Goal: Information Seeking & Learning: Learn about a topic

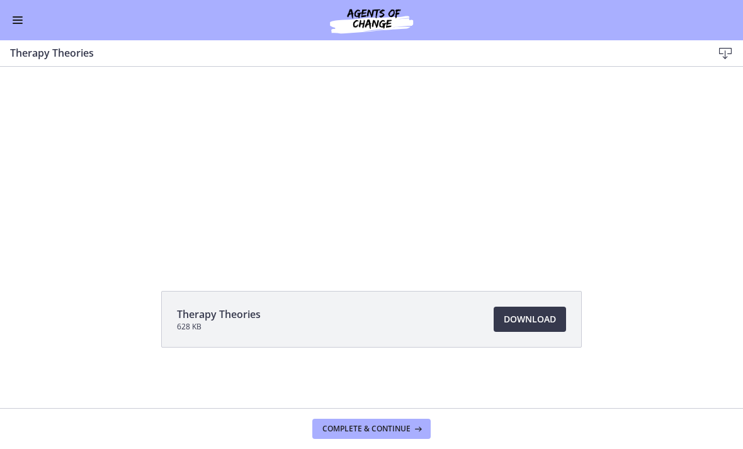
scroll to position [75, 0]
click at [389, 419] on button "Complete & continue" at bounding box center [371, 429] width 118 height 20
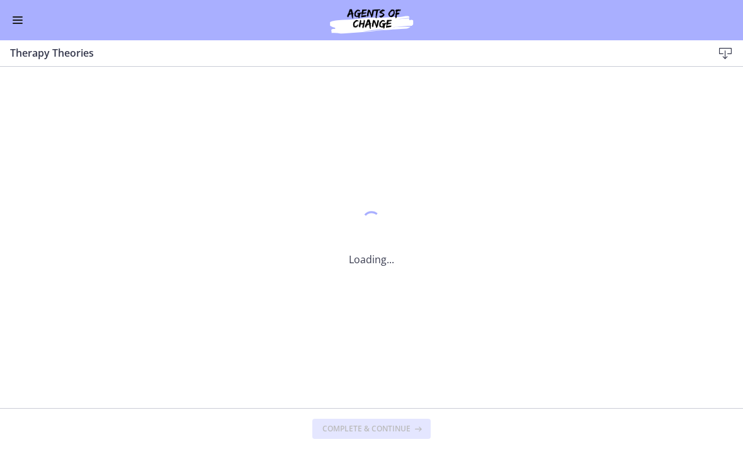
scroll to position [0, 0]
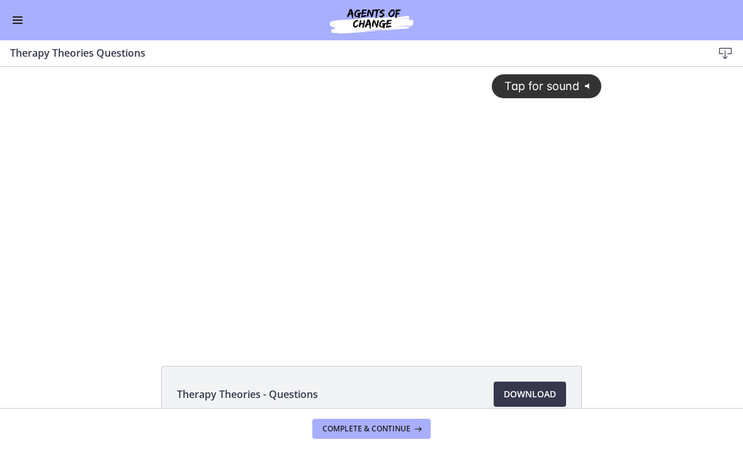
click at [551, 83] on span "Tap for sound" at bounding box center [536, 85] width 86 height 13
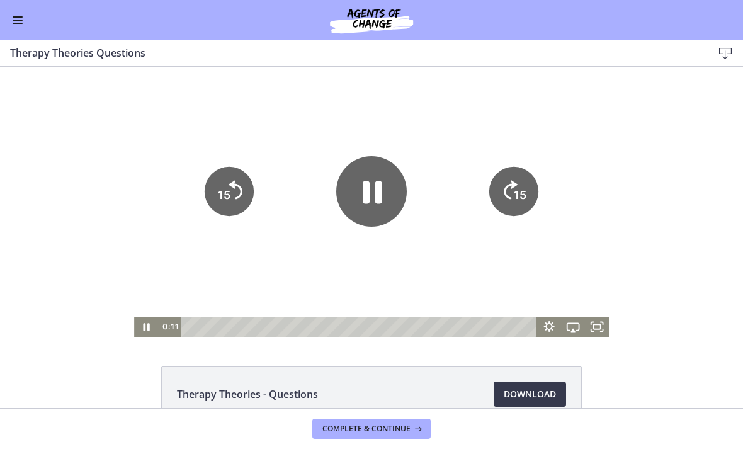
click at [595, 329] on icon "Fullscreen" at bounding box center [597, 327] width 24 height 20
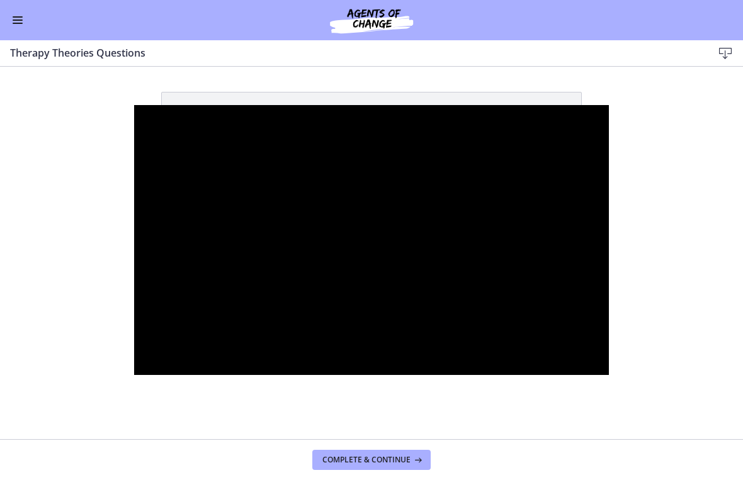
click at [337, 298] on div at bounding box center [371, 240] width 475 height 270
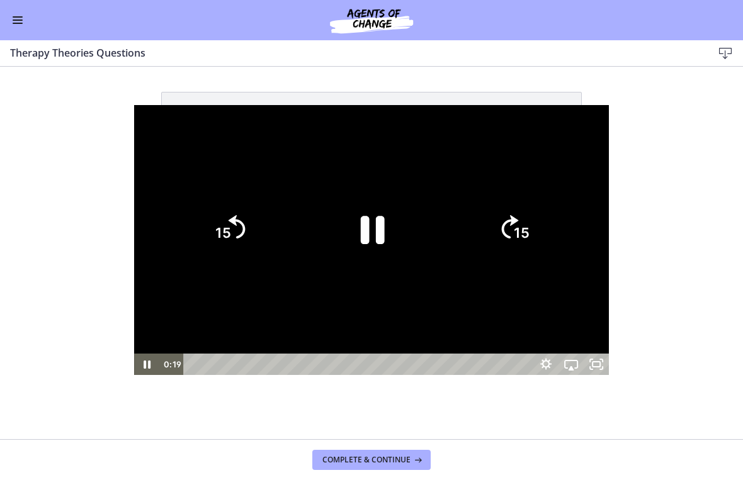
click at [357, 247] on icon "Pause" at bounding box center [371, 229] width 87 height 87
click at [313, 327] on div at bounding box center [371, 240] width 475 height 270
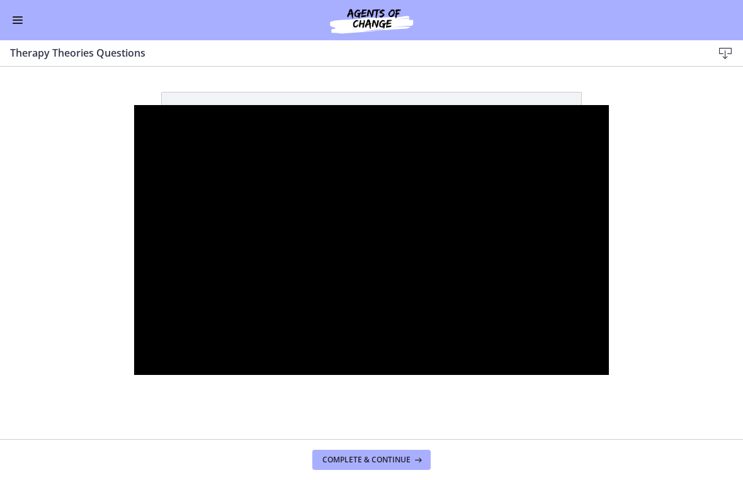
click at [269, 290] on div at bounding box center [371, 240] width 475 height 270
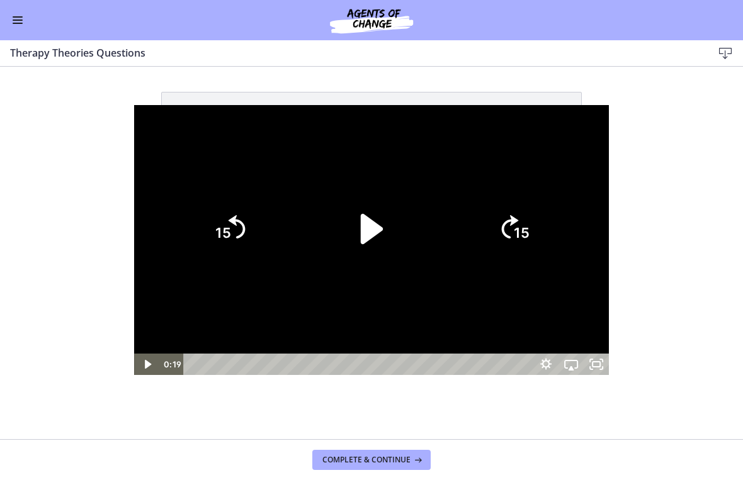
click at [364, 229] on icon "Play Video" at bounding box center [372, 229] width 22 height 30
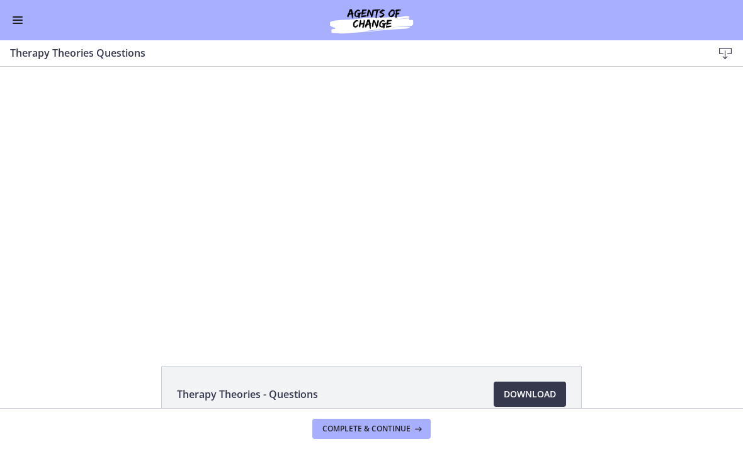
click at [307, 203] on div at bounding box center [371, 202] width 475 height 270
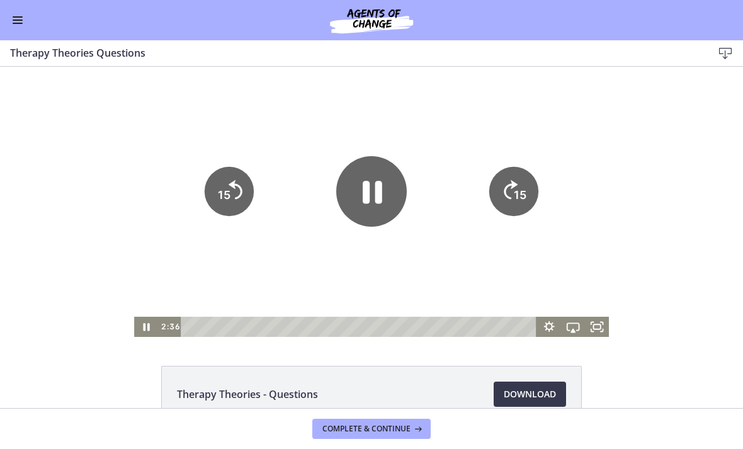
click at [366, 181] on icon "Pause" at bounding box center [373, 192] width 20 height 23
click at [597, 328] on icon "Fullscreen" at bounding box center [596, 327] width 29 height 24
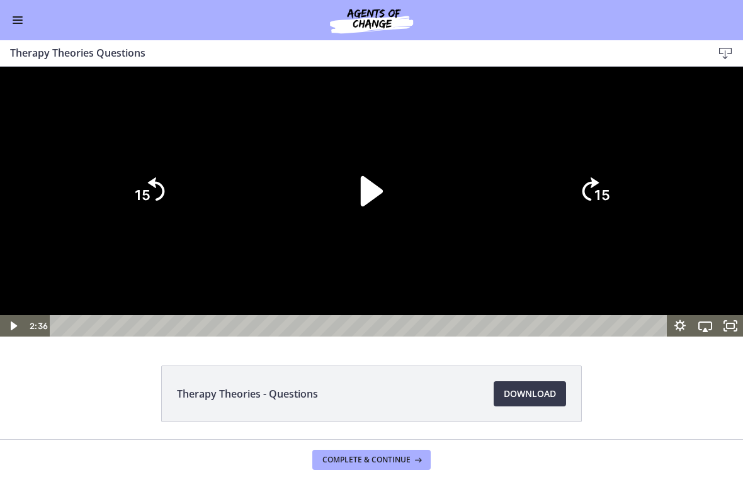
click at [607, 203] on tspan "15" at bounding box center [602, 195] width 16 height 16
click at [599, 205] on tspan "15" at bounding box center [603, 195] width 18 height 19
click at [598, 221] on icon "15" at bounding box center [594, 190] width 60 height 60
click at [609, 221] on icon "15" at bounding box center [594, 190] width 60 height 60
click at [607, 203] on tspan "15" at bounding box center [602, 195] width 16 height 16
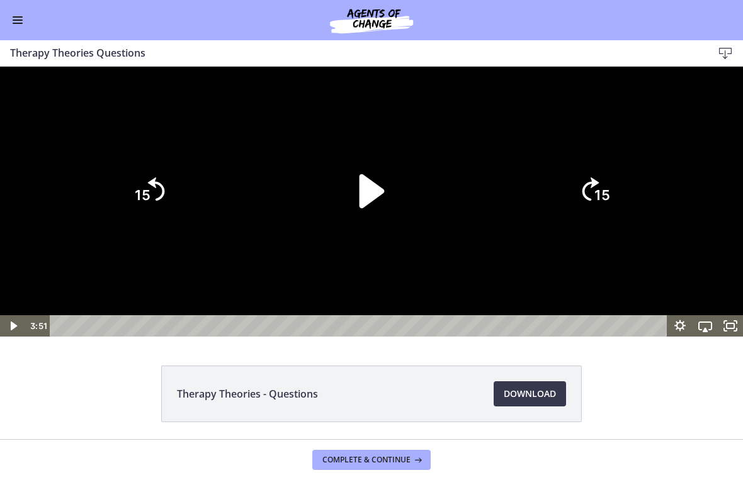
click at [401, 240] on icon "Play Video" at bounding box center [372, 191] width 98 height 98
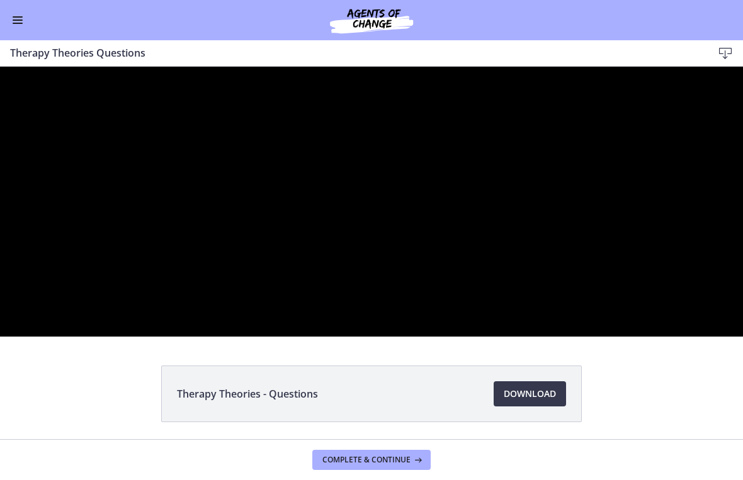
click at [306, 337] on div at bounding box center [371, 202] width 743 height 270
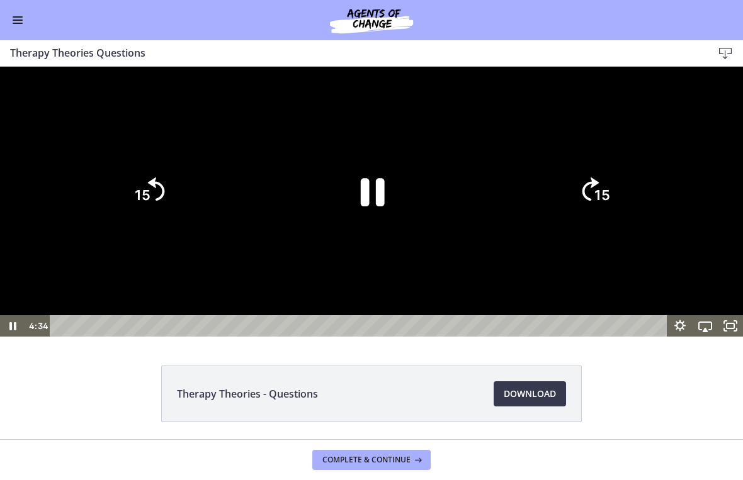
click at [350, 235] on icon "Pause" at bounding box center [371, 191] width 87 height 87
click at [377, 240] on icon "Play Video" at bounding box center [372, 191] width 98 height 98
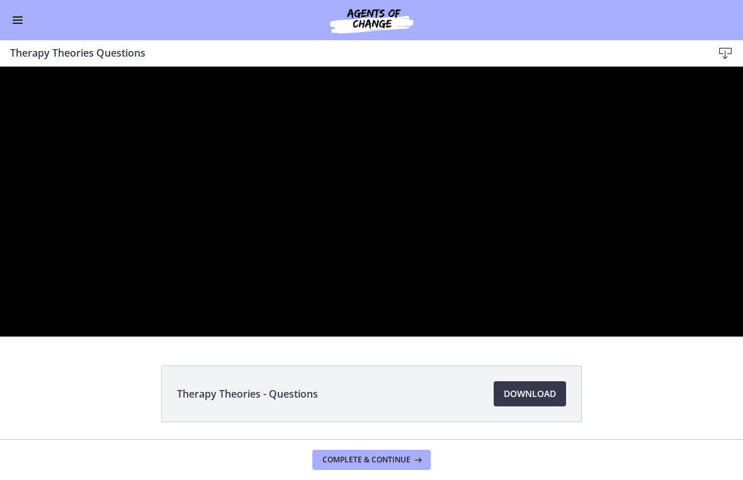
click at [366, 335] on div at bounding box center [371, 202] width 743 height 270
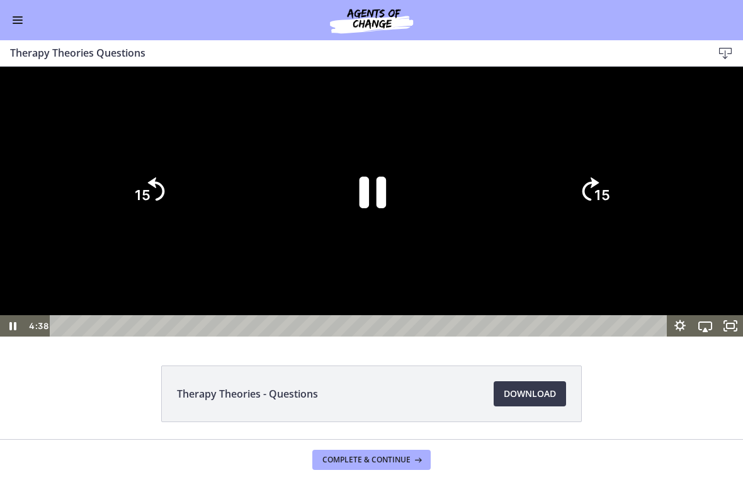
click at [361, 240] on icon "Pause" at bounding box center [372, 191] width 98 height 98
click at [594, 221] on icon "15" at bounding box center [594, 190] width 60 height 60
click at [584, 221] on icon "15" at bounding box center [594, 190] width 60 height 60
click at [595, 203] on tspan "15" at bounding box center [602, 195] width 16 height 16
click at [596, 203] on tspan "15" at bounding box center [602, 195] width 16 height 16
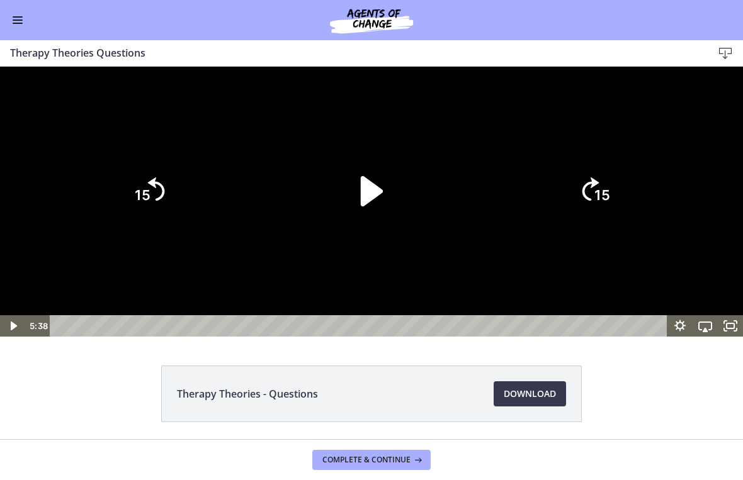
click at [596, 203] on tspan "15" at bounding box center [602, 195] width 16 height 16
click at [599, 203] on tspan "15" at bounding box center [602, 195] width 16 height 16
click at [599, 225] on icon "15" at bounding box center [594, 191] width 68 height 68
click at [597, 225] on icon "15" at bounding box center [594, 191] width 68 height 68
click at [593, 225] on icon "15" at bounding box center [594, 191] width 68 height 68
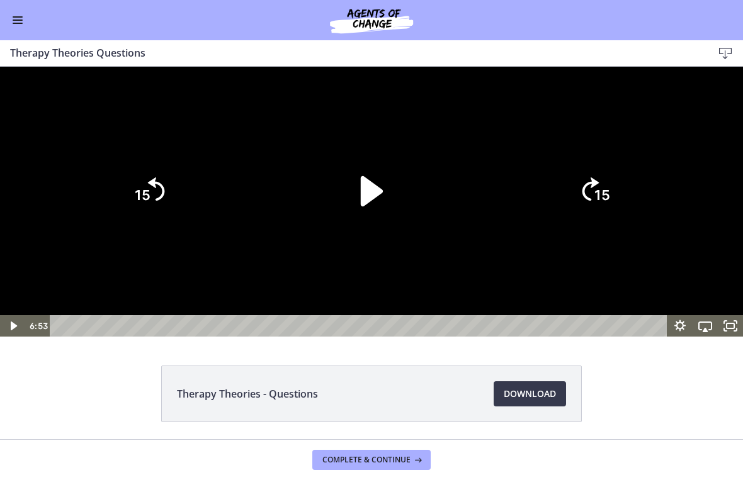
click at [353, 235] on icon "Play Video" at bounding box center [371, 191] width 87 height 87
click at [596, 203] on tspan "15" at bounding box center [602, 195] width 16 height 16
click at [595, 203] on tspan "15" at bounding box center [602, 195] width 16 height 16
click at [597, 154] on tspan "15" at bounding box center [603, 142] width 19 height 21
click at [597, 205] on tspan "15" at bounding box center [603, 195] width 18 height 19
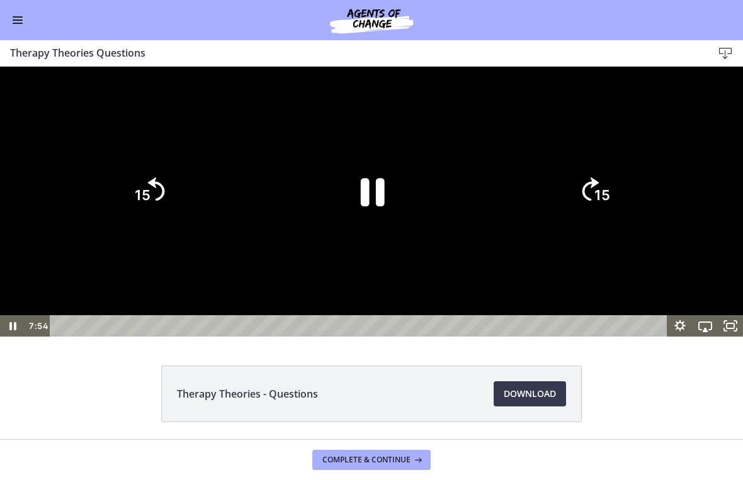
click at [596, 200] on icon "Skip ahead 15 seconds" at bounding box center [590, 188] width 17 height 23
click at [594, 200] on icon "Skip ahead 15 seconds" at bounding box center [590, 188] width 17 height 23
click at [593, 221] on icon "15" at bounding box center [594, 190] width 60 height 60
click at [590, 221] on icon "15" at bounding box center [594, 190] width 60 height 60
click at [384, 208] on icon "Pause" at bounding box center [372, 191] width 27 height 31
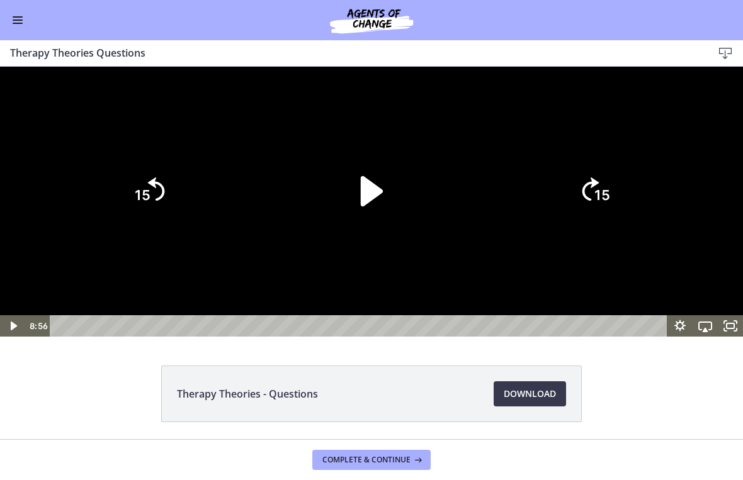
click at [602, 203] on tspan "15" at bounding box center [602, 195] width 16 height 16
click at [599, 205] on tspan "15" at bounding box center [603, 195] width 18 height 19
click at [598, 221] on icon "15" at bounding box center [594, 190] width 60 height 60
click at [599, 203] on tspan "15" at bounding box center [602, 195] width 16 height 16
click at [599, 205] on tspan "15" at bounding box center [603, 195] width 18 height 19
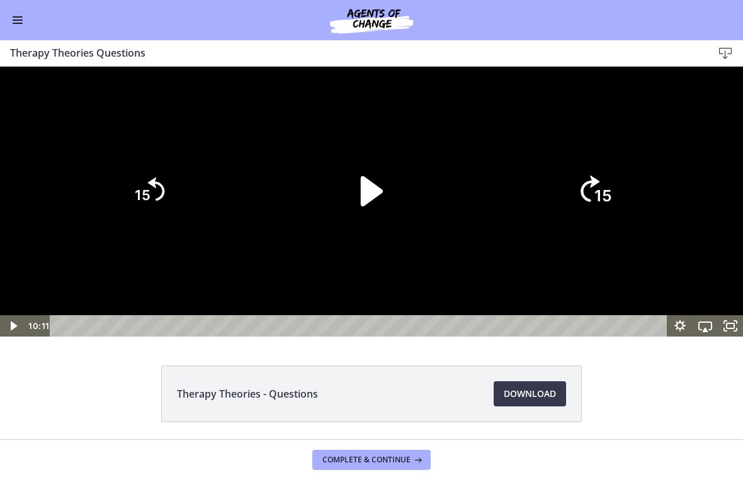
click at [597, 205] on tspan "15" at bounding box center [603, 195] width 18 height 19
click at [601, 205] on tspan "15" at bounding box center [603, 195] width 18 height 19
click at [602, 203] on tspan "15" at bounding box center [602, 195] width 16 height 16
click at [604, 203] on tspan "15" at bounding box center [602, 195] width 16 height 16
click at [603, 203] on tspan "15" at bounding box center [602, 195] width 16 height 16
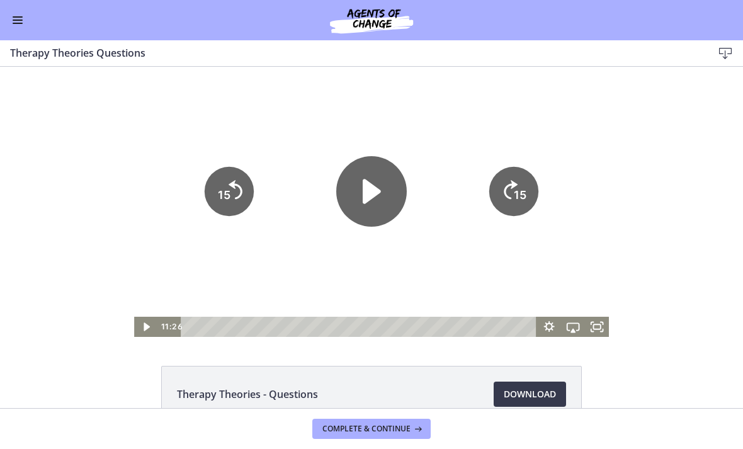
click at [174, 192] on div at bounding box center [371, 202] width 475 height 270
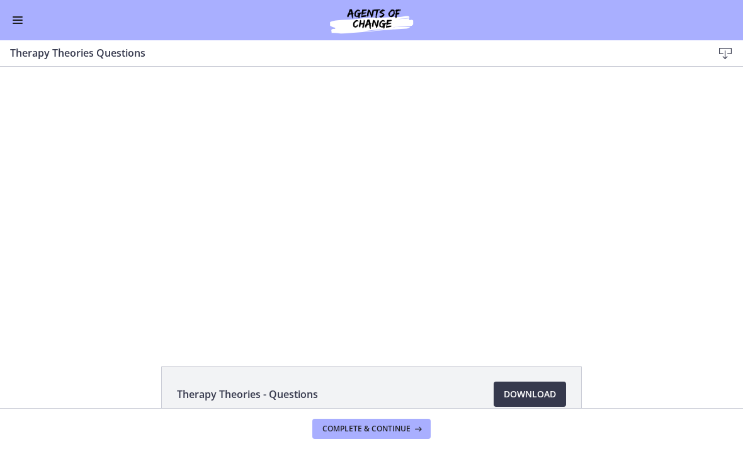
click at [175, 195] on div at bounding box center [371, 202] width 475 height 270
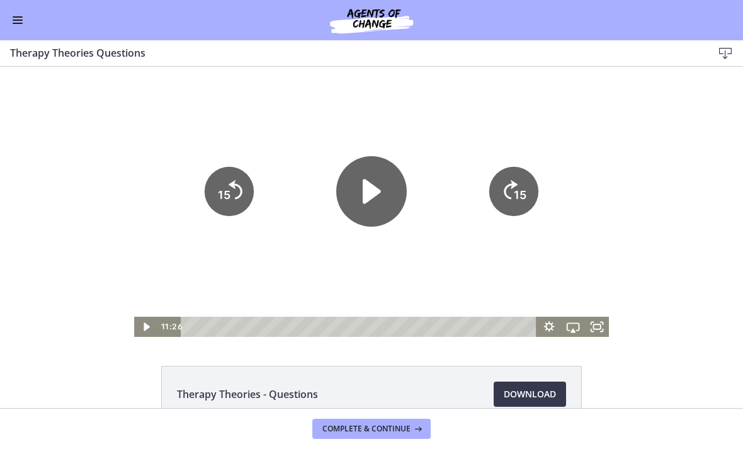
click at [601, 330] on icon "Fullscreen" at bounding box center [597, 327] width 24 height 20
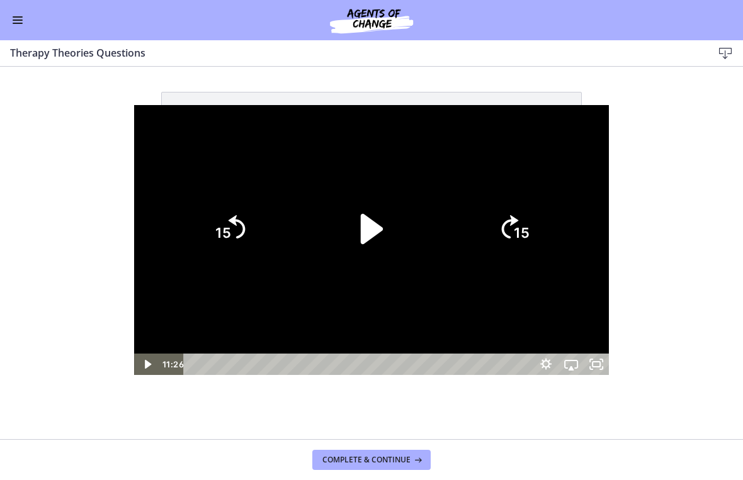
click at [346, 243] on icon "Play Video" at bounding box center [371, 229] width 87 height 87
click at [544, 244] on icon "15" at bounding box center [513, 229] width 60 height 60
click at [544, 231] on icon "15" at bounding box center [513, 229] width 60 height 60
click at [566, 231] on div at bounding box center [371, 240] width 475 height 270
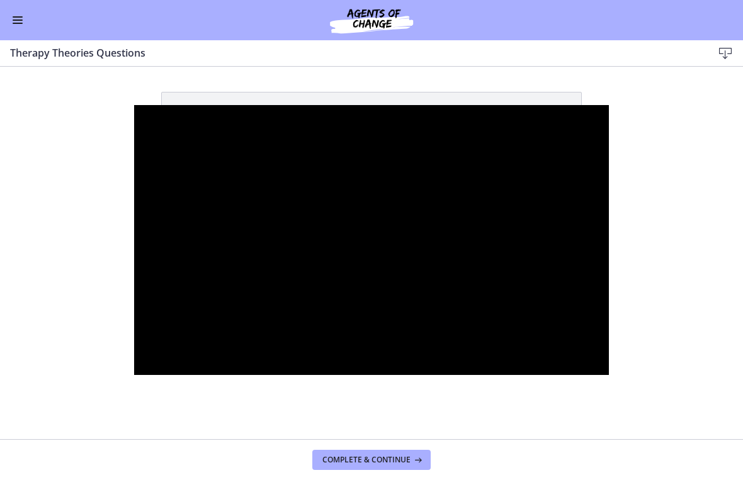
click at [578, 238] on div at bounding box center [371, 240] width 475 height 270
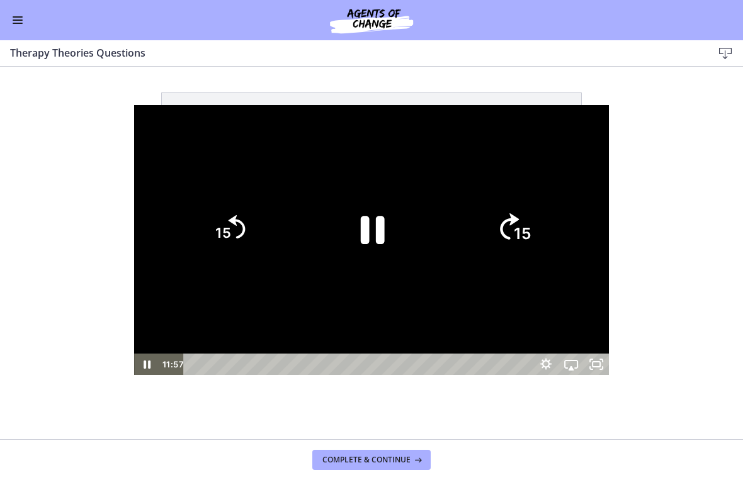
click at [548, 231] on icon "15" at bounding box center [514, 229] width 68 height 68
click at [548, 230] on icon "15" at bounding box center [514, 229] width 68 height 68
click at [548, 247] on icon "15" at bounding box center [514, 229] width 68 height 68
click at [544, 230] on icon "15" at bounding box center [513, 229] width 60 height 60
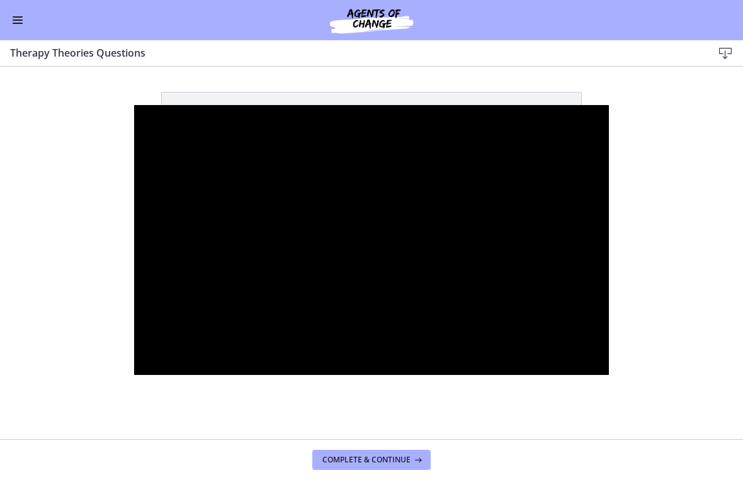
click at [576, 232] on div at bounding box center [371, 240] width 475 height 270
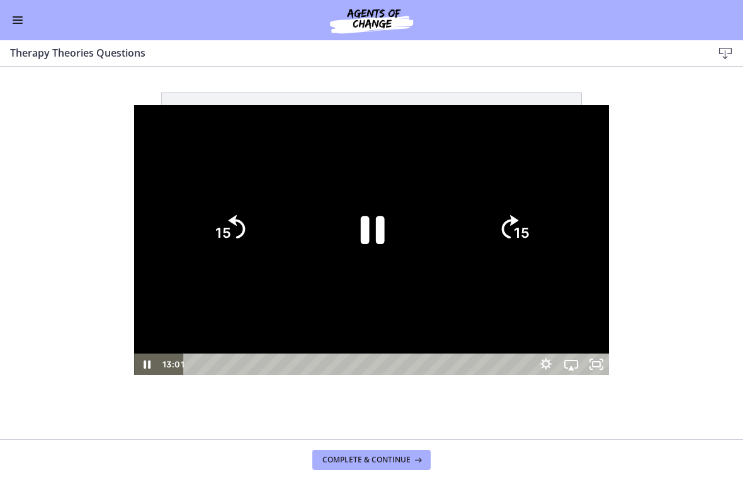
click at [530, 236] on tspan "15" at bounding box center [522, 233] width 16 height 16
click at [347, 213] on icon "Pause" at bounding box center [371, 229] width 87 height 87
click at [548, 228] on icon "15" at bounding box center [514, 229] width 68 height 68
click at [530, 227] on text "15" at bounding box center [522, 233] width 16 height 16
click at [530, 242] on tspan "15" at bounding box center [522, 233] width 16 height 16
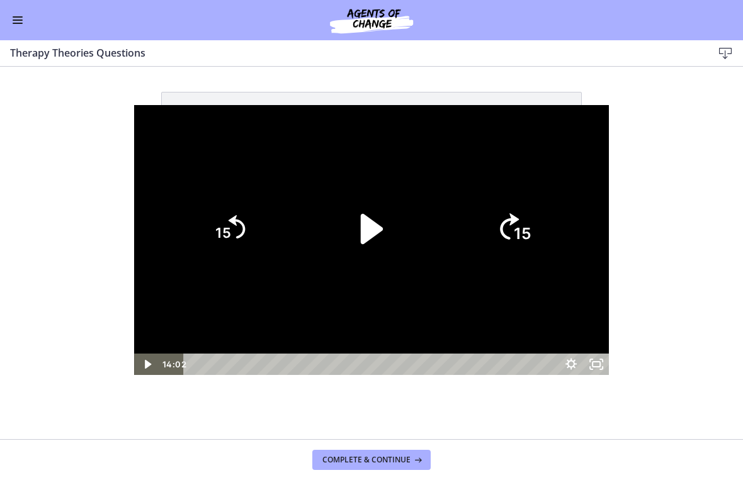
click at [532, 240] on tspan "15" at bounding box center [523, 234] width 18 height 19
click at [532, 237] on tspan "15" at bounding box center [523, 234] width 18 height 19
click at [548, 237] on icon "15" at bounding box center [514, 229] width 68 height 68
click at [544, 233] on icon "15" at bounding box center [513, 229] width 60 height 60
click at [548, 226] on icon "15" at bounding box center [514, 229] width 68 height 68
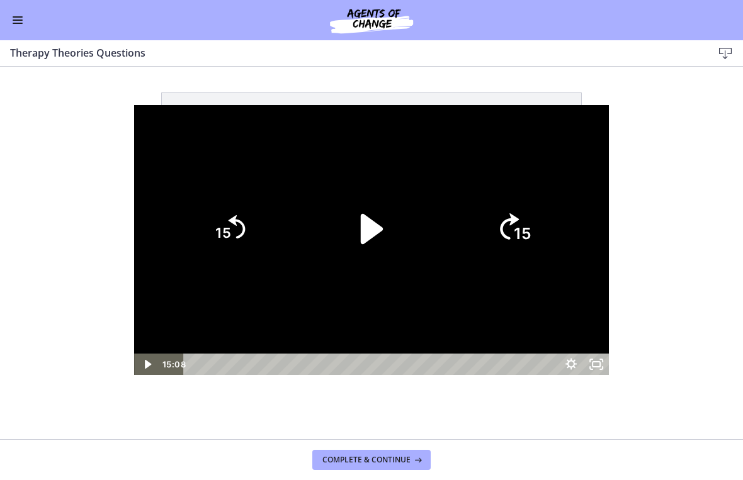
click at [548, 225] on icon "15" at bounding box center [514, 229] width 68 height 68
click at [551, 214] on icon "15" at bounding box center [514, 176] width 76 height 76
click at [548, 216] on icon "15" at bounding box center [514, 229] width 68 height 68
click at [530, 228] on text "15" at bounding box center [522, 233] width 16 height 16
click at [530, 235] on tspan "15" at bounding box center [522, 233] width 16 height 16
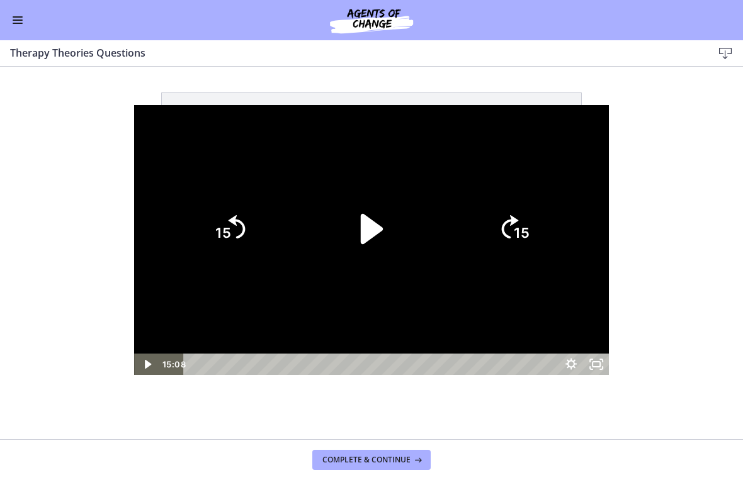
click at [544, 249] on icon "15" at bounding box center [513, 229] width 60 height 60
click at [530, 242] on tspan "15" at bounding box center [522, 233] width 16 height 16
click at [548, 249] on icon "15" at bounding box center [514, 229] width 68 height 68
click at [377, 224] on icon "Play Video" at bounding box center [371, 229] width 25 height 34
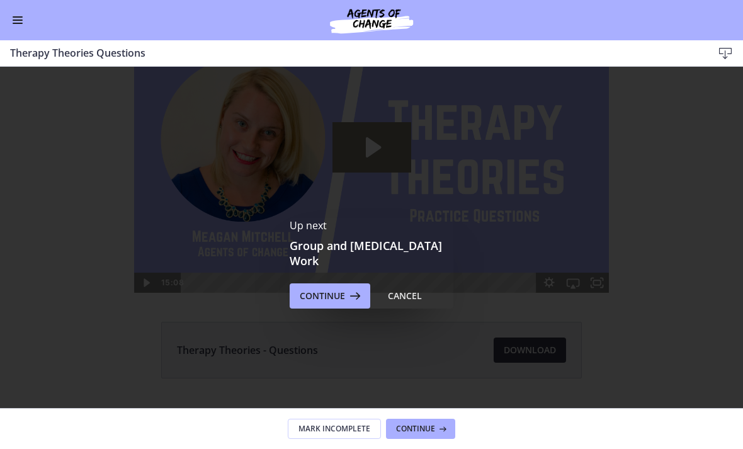
scroll to position [45, 0]
click at [325, 282] on button "Continue" at bounding box center [330, 294] width 81 height 25
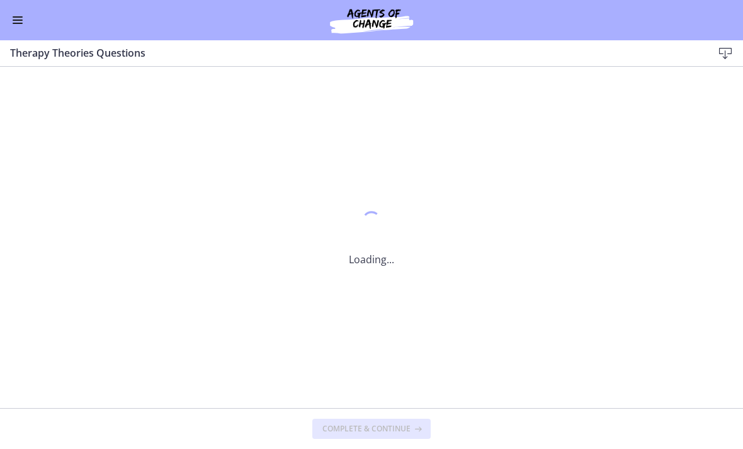
scroll to position [0, 0]
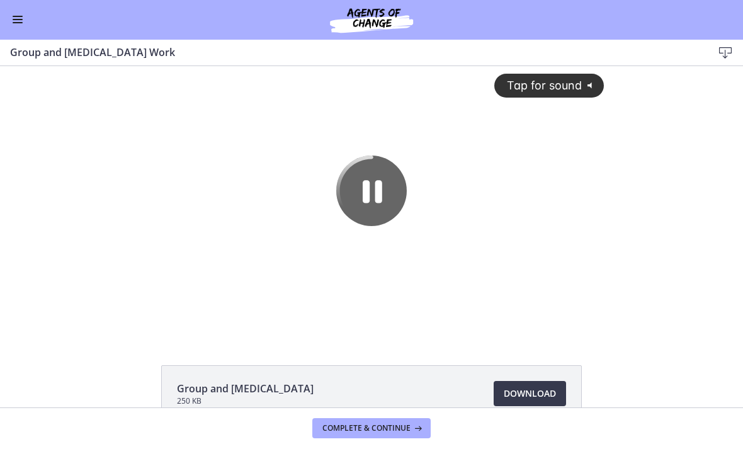
click at [220, 235] on div "Tap for sound @keyframes VOLUME_SMALL_WAVE_FLASH { 0% { opacity: 0; } 33% { opa…" at bounding box center [372, 191] width 480 height 250
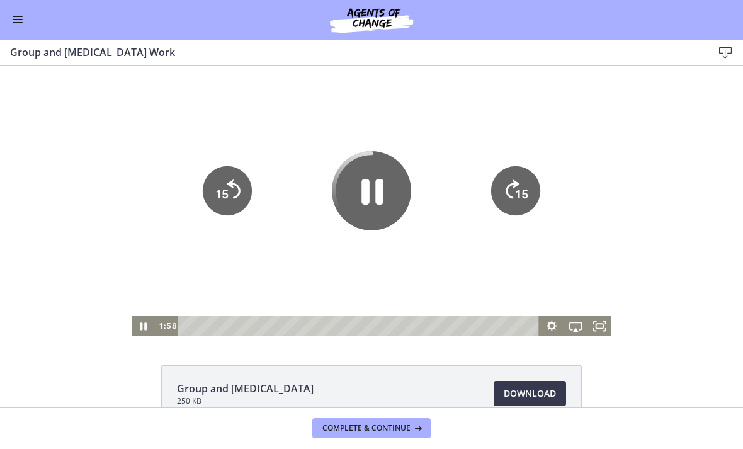
click at [358, 186] on icon "Pause" at bounding box center [371, 190] width 79 height 79
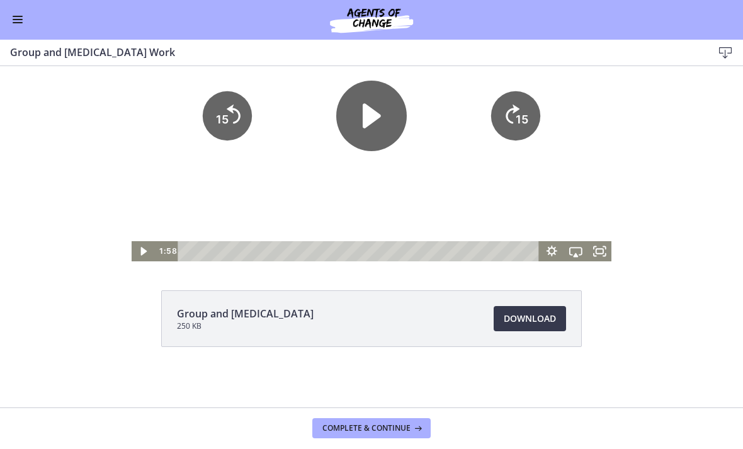
scroll to position [75, 0]
click at [2, 43] on div "Group and [MEDICAL_DATA] Work Download Enable fullscreen" at bounding box center [371, 53] width 743 height 26
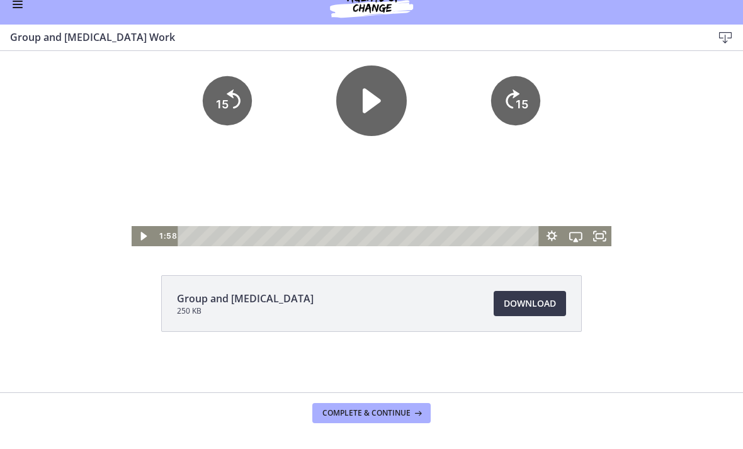
click at [738, 182] on div "The video is loading... Tap for sound @keyframes VOLUME_SMALL_WAVE_FLASH { 0% {…" at bounding box center [371, 111] width 743 height 270
click at [4, 205] on div "The video is loading... Tap for sound @keyframes VOLUME_SMALL_WAVE_FLASH { 0% {…" at bounding box center [371, 111] width 743 height 270
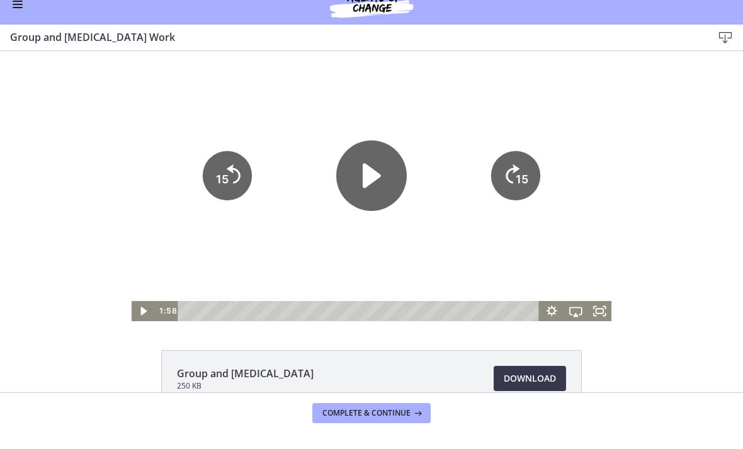
scroll to position [0, 0]
click at [536, 386] on span "Download Opens in a new window" at bounding box center [529, 393] width 52 height 15
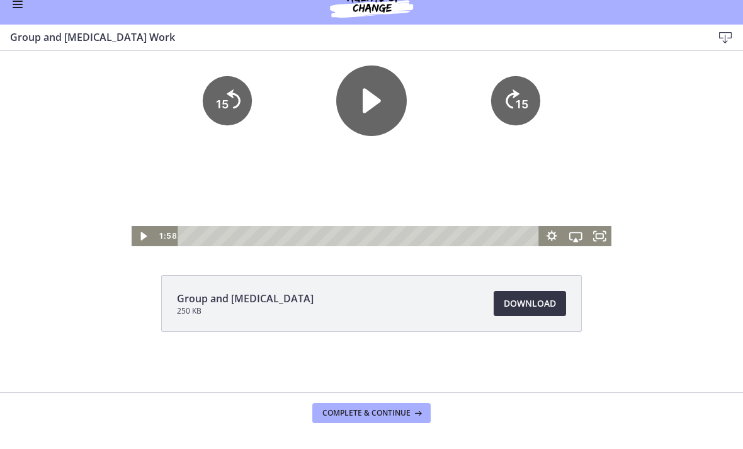
scroll to position [75, 0]
click at [359, 424] on span "Complete & continue" at bounding box center [366, 429] width 88 height 10
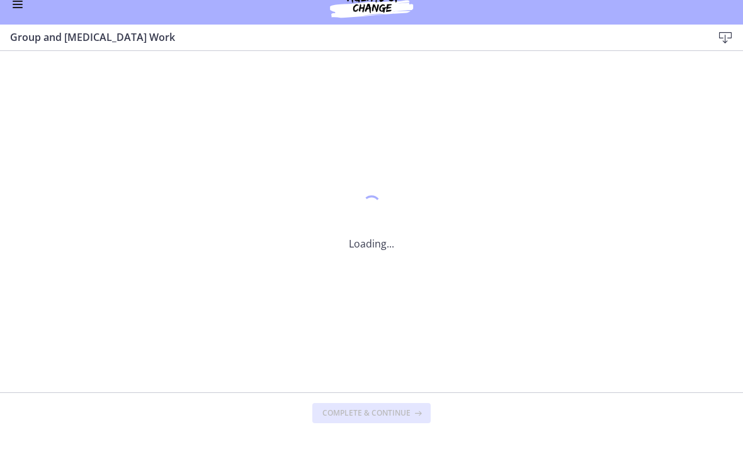
scroll to position [0, 0]
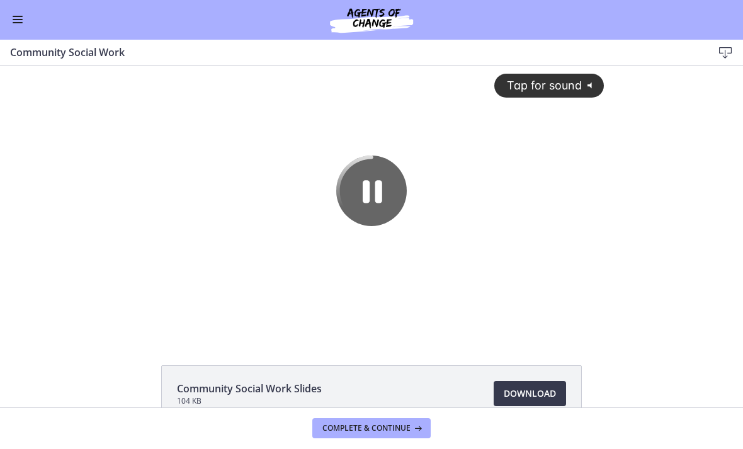
click at [559, 246] on div "Tap for sound @keyframes VOLUME_SMALL_WAVE_FLASH { 0% { opacity: 0; } 33% { opa…" at bounding box center [372, 191] width 480 height 250
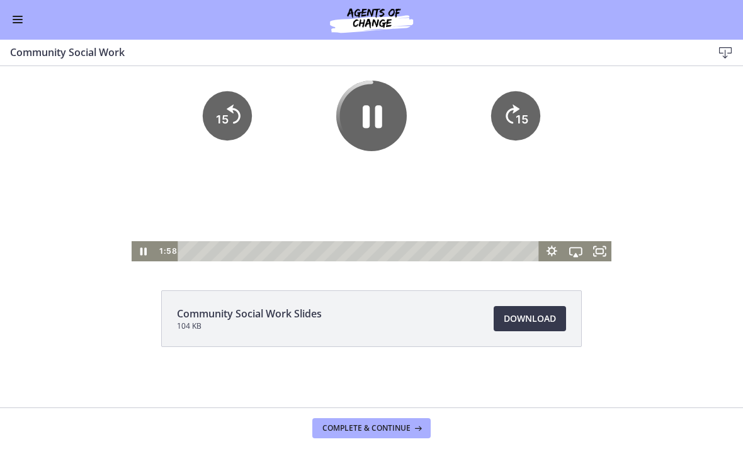
scroll to position [75, 0]
click at [391, 129] on icon "Pause" at bounding box center [371, 116] width 70 height 70
click at [548, 322] on span "Download Opens in a new window" at bounding box center [529, 319] width 52 height 15
